Goal: Information Seeking & Learning: Learn about a topic

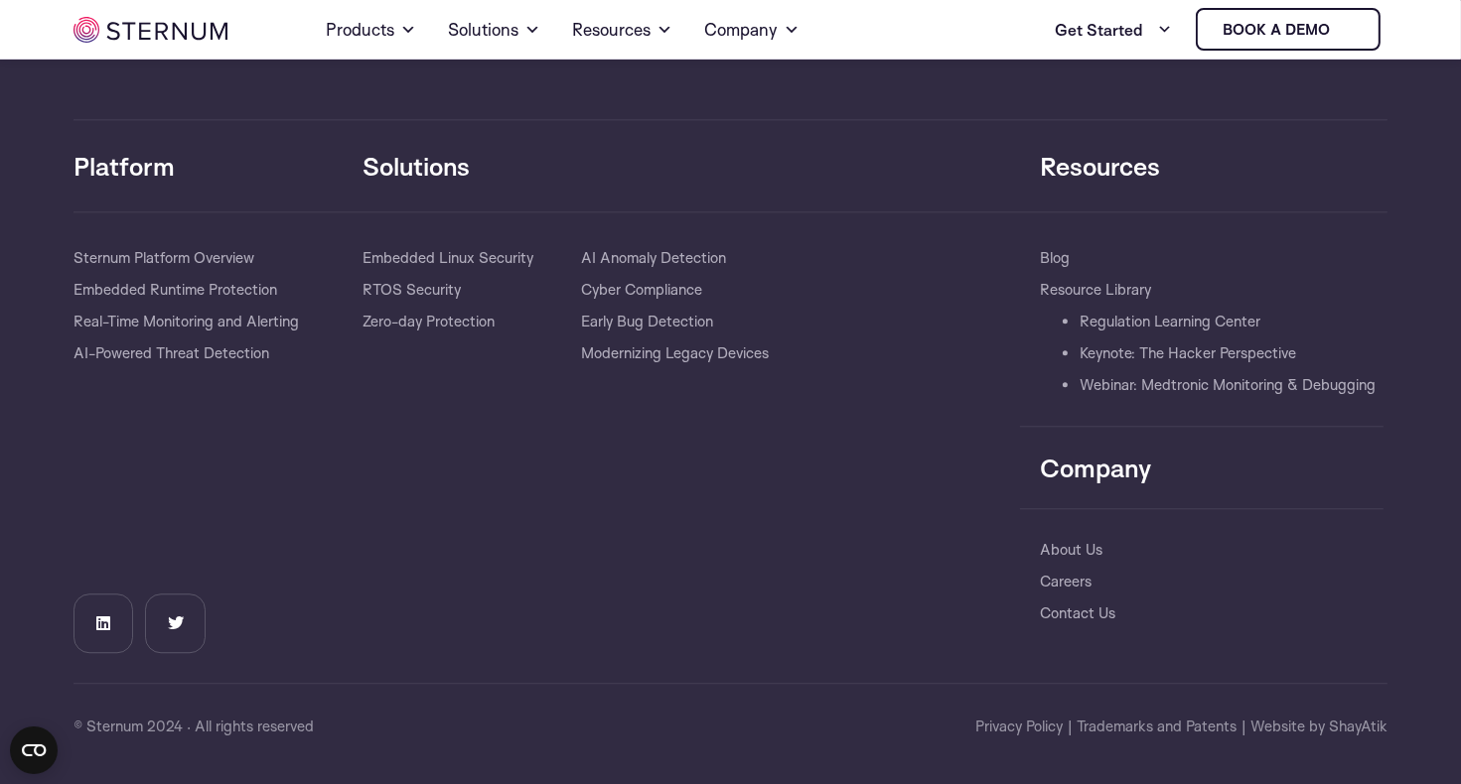
scroll to position [20184, 0]
click at [1070, 555] on link "About Us" at bounding box center [1071, 550] width 63 height 32
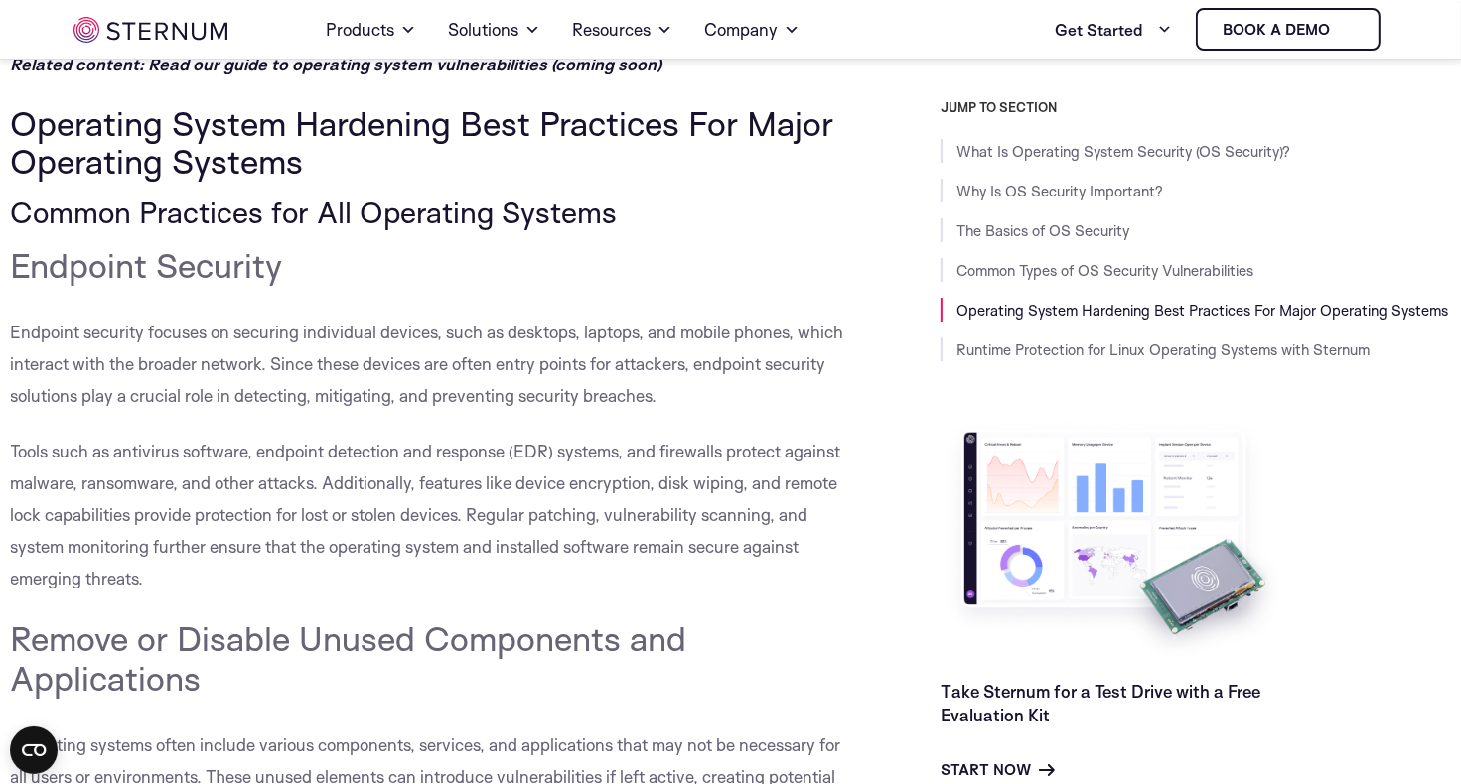
scroll to position [6851, 0]
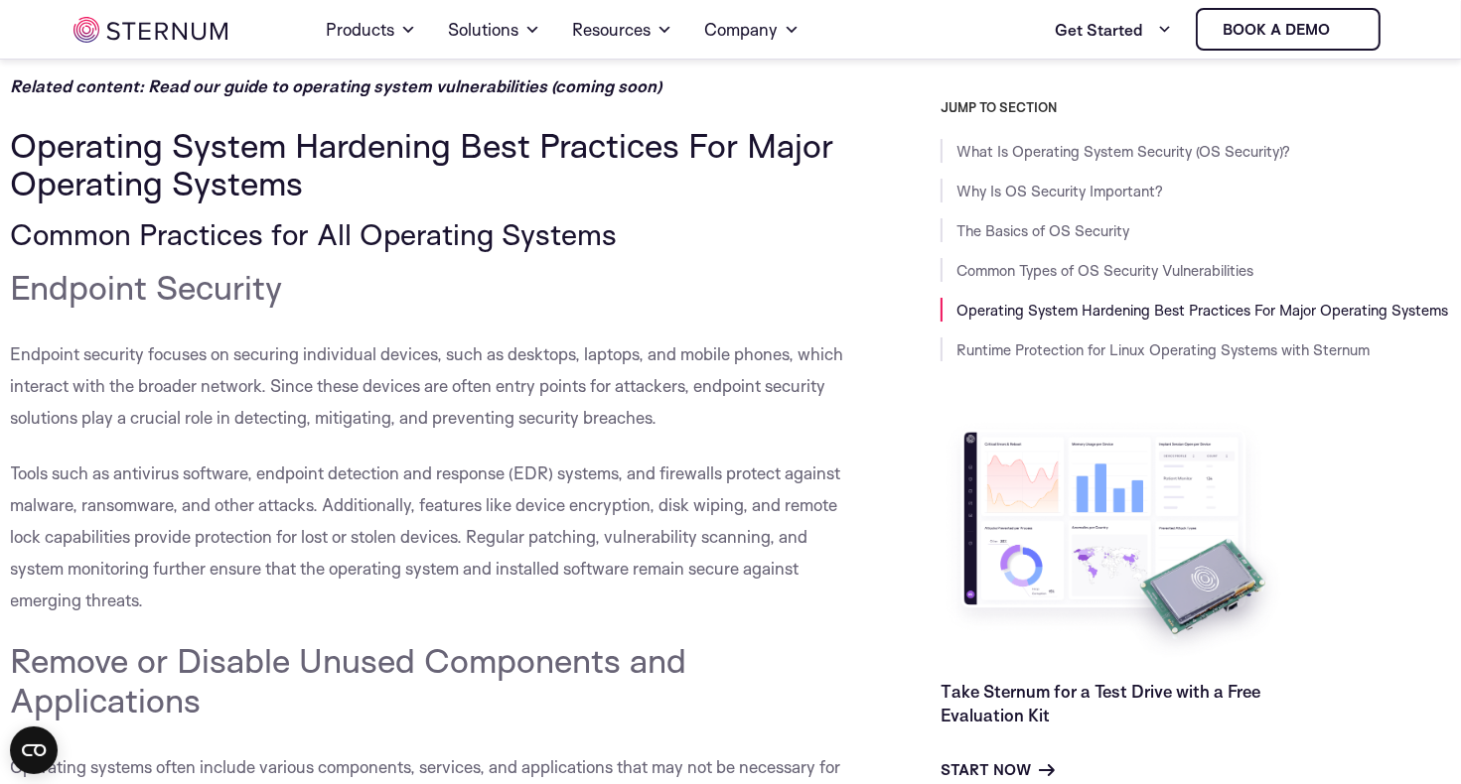
click at [742, 468] on span "Tools such as antivirus software, endpoint detection and response (EDR) systems…" at bounding box center [426, 537] width 830 height 148
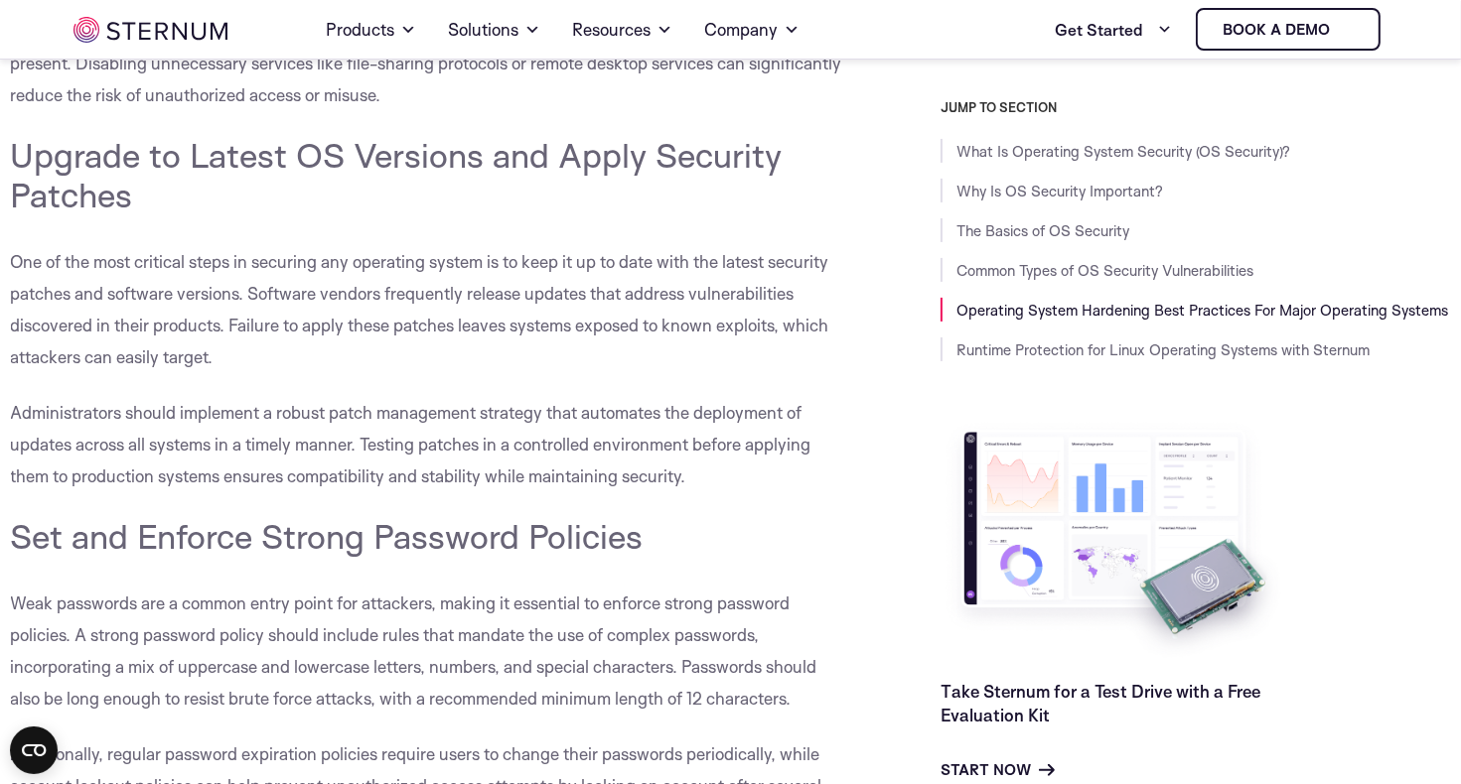
scroll to position [7793, 0]
